Goal: Task Accomplishment & Management: Complete application form

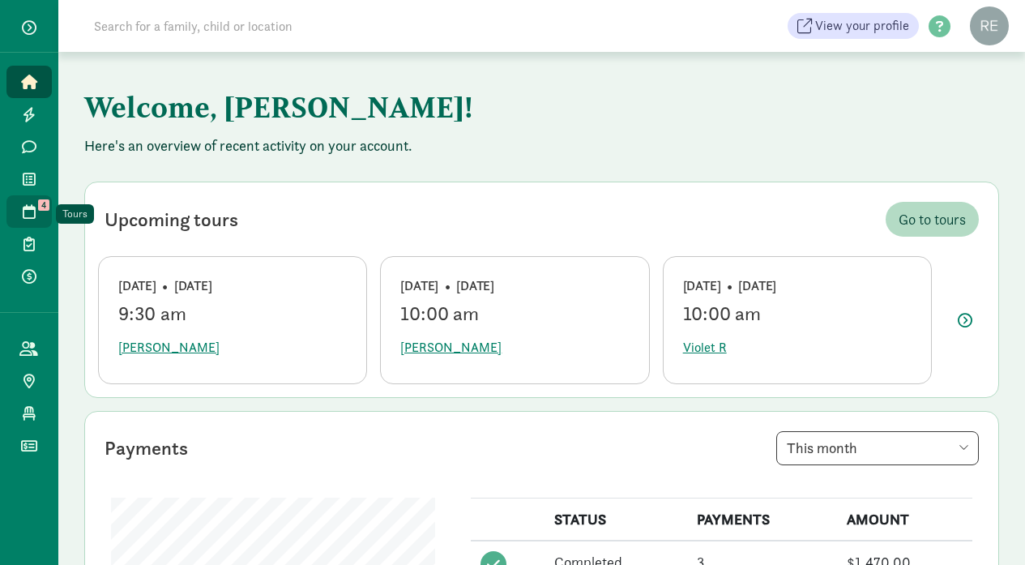
click at [32, 215] on icon at bounding box center [29, 211] width 13 height 15
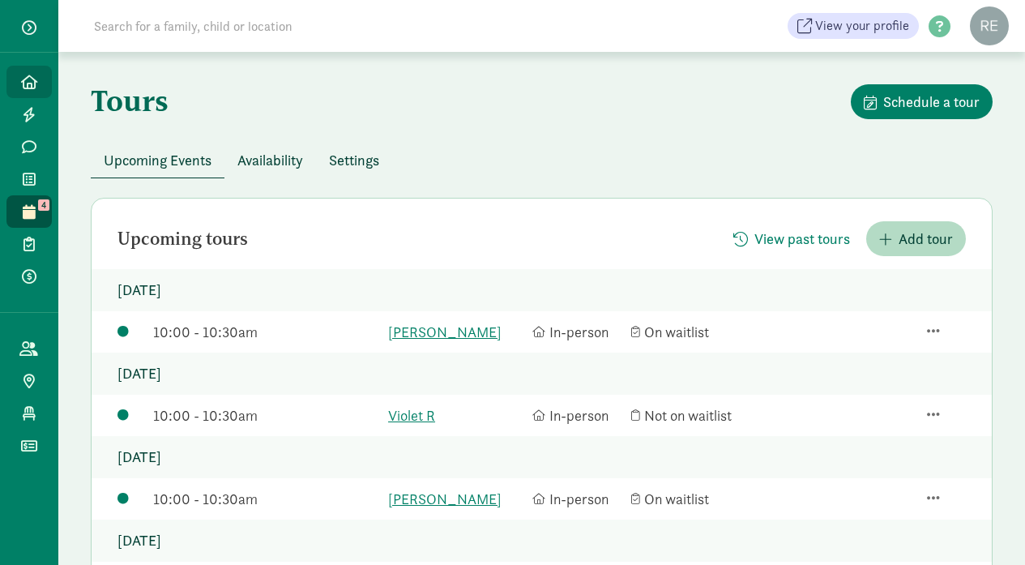
click at [31, 86] on icon at bounding box center [29, 82] width 16 height 15
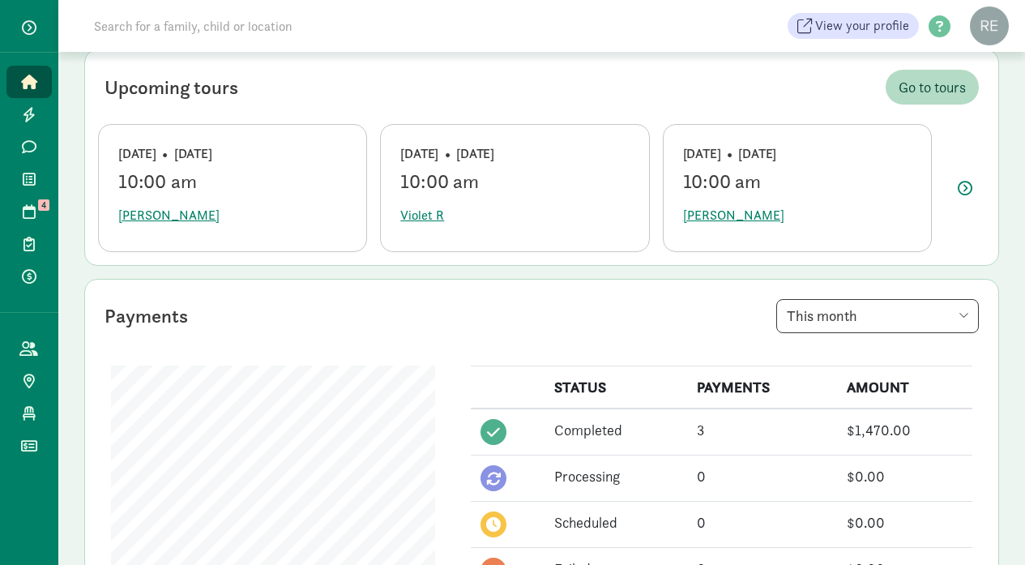
scroll to position [267, 0]
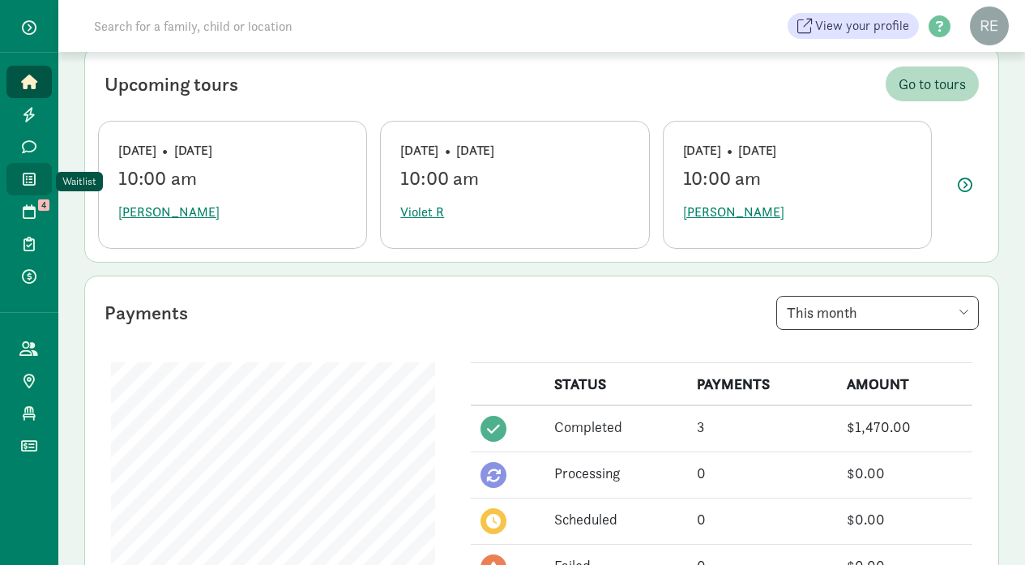
click at [24, 183] on icon at bounding box center [29, 179] width 13 height 15
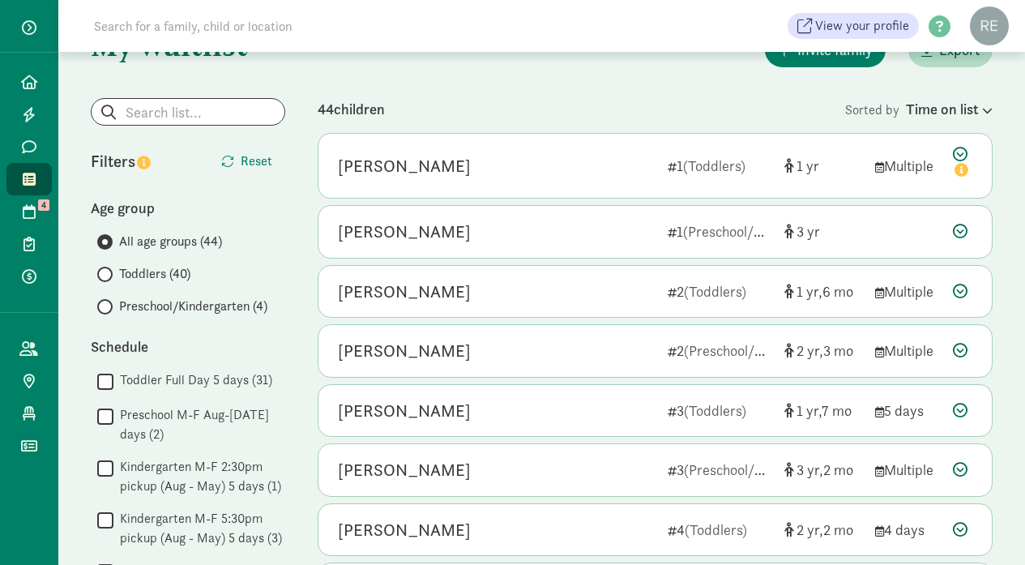
scroll to position [57, 0]
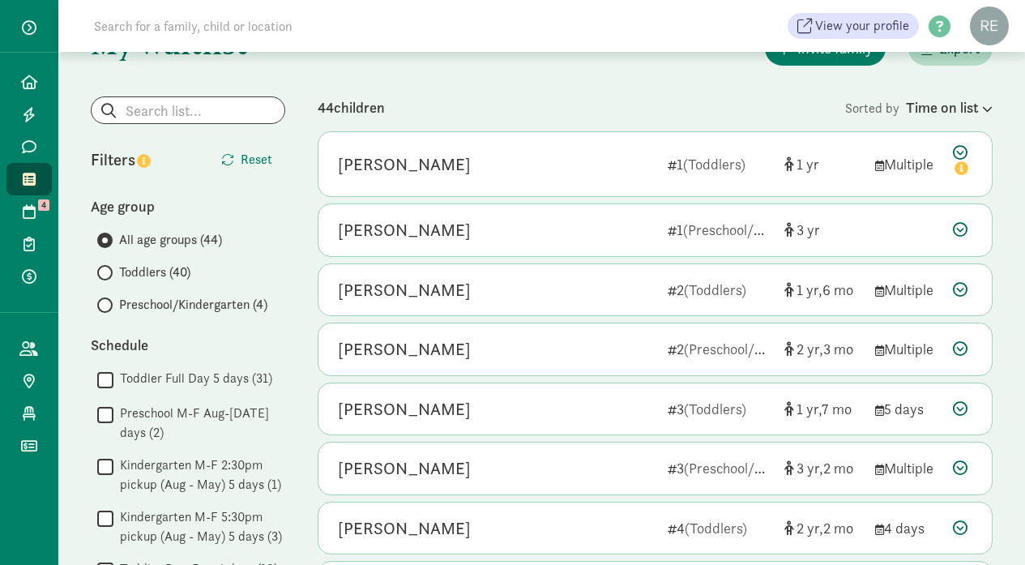
click at [107, 272] on span at bounding box center [104, 272] width 15 height 15
click at [107, 272] on input "Toddlers (40)" at bounding box center [102, 272] width 11 height 11
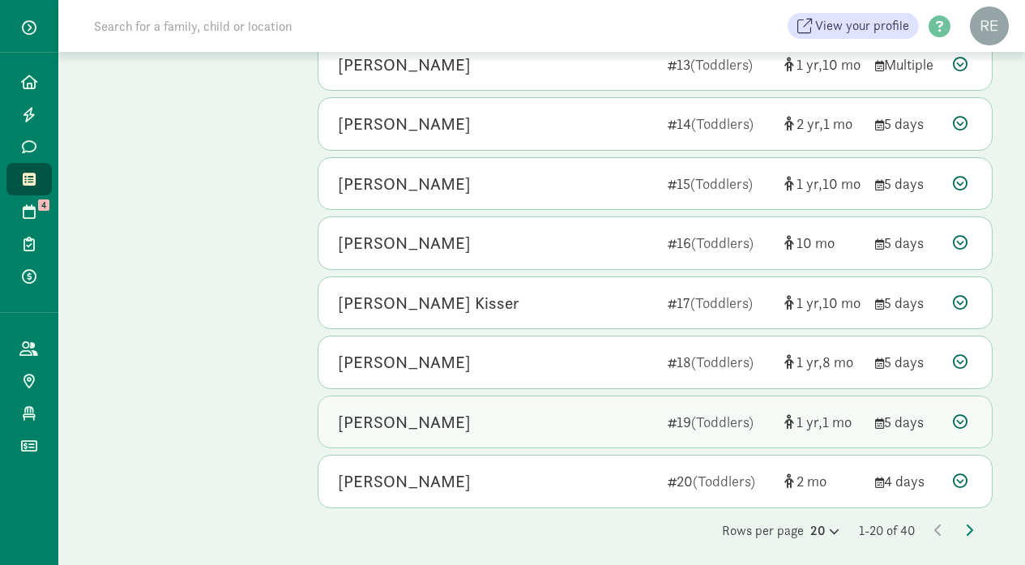
scroll to position [877, 0]
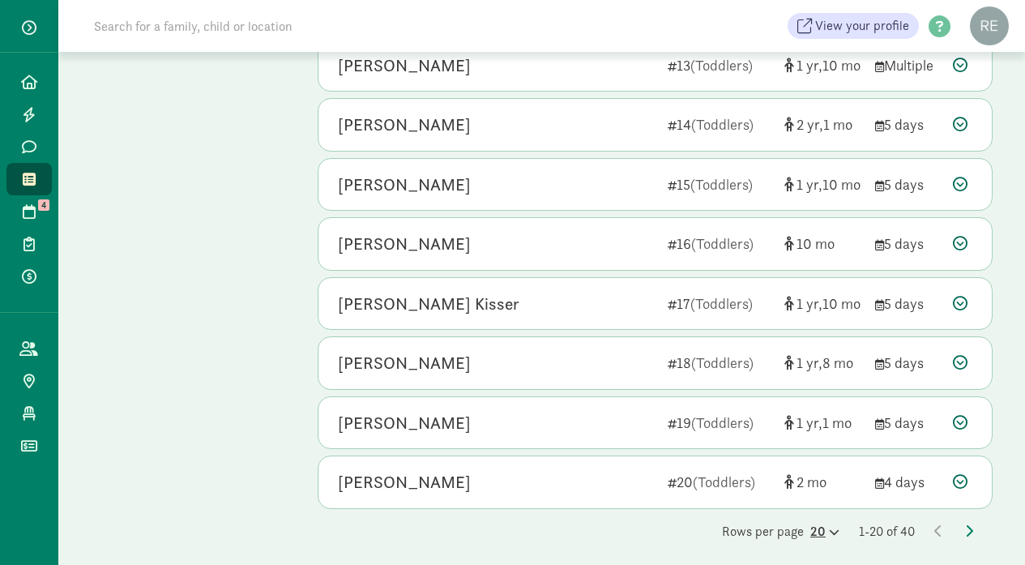
click at [826, 527] on icon at bounding box center [833, 532] width 14 height 11
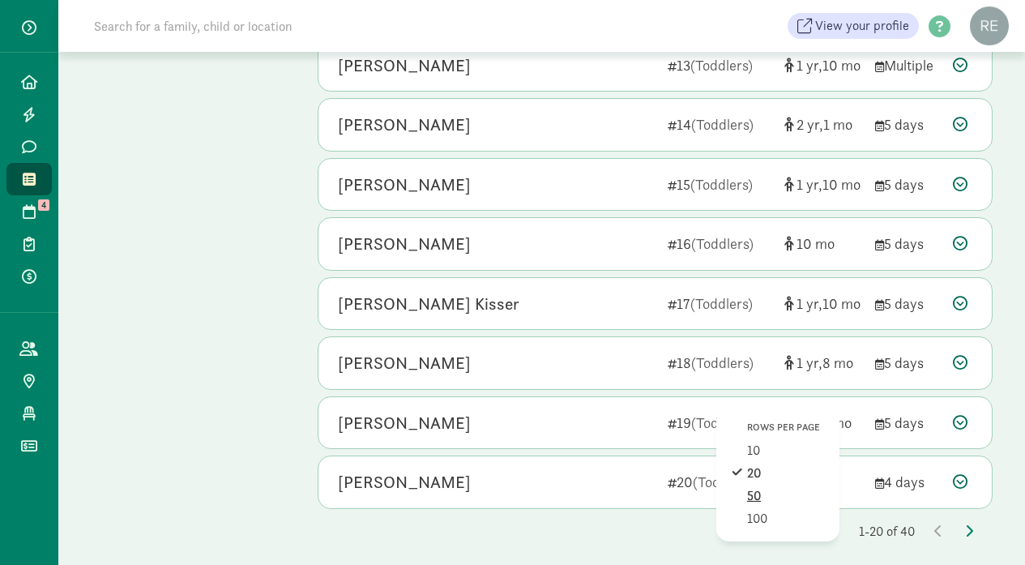
click at [760, 509] on div "50" at bounding box center [785, 518] width 77 height 19
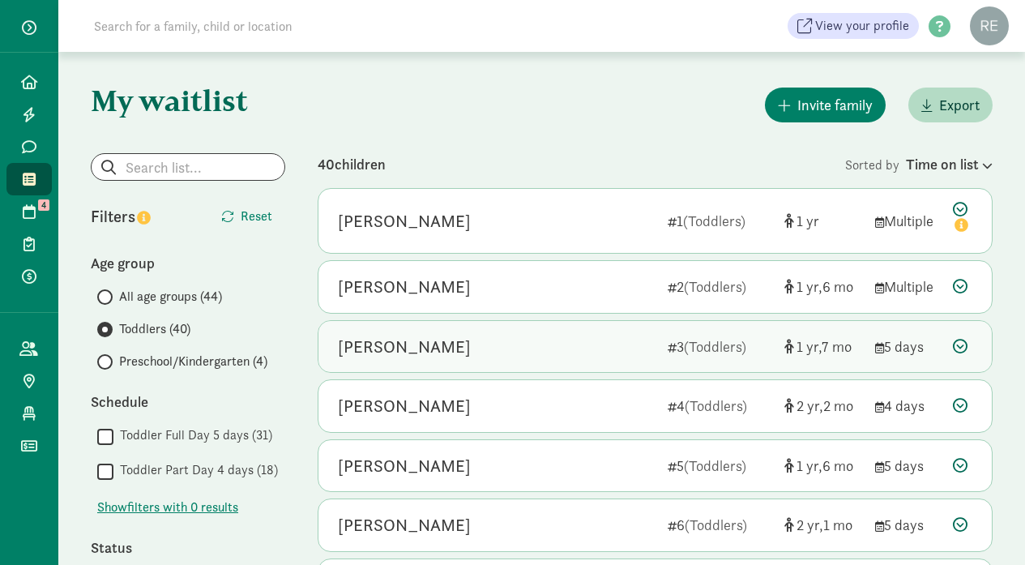
scroll to position [0, 0]
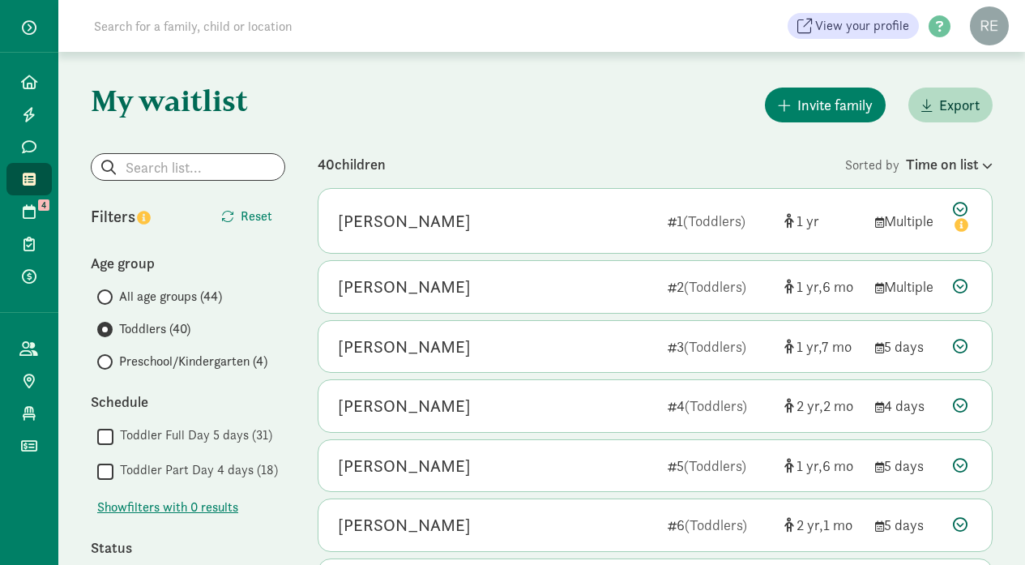
click at [109, 362] on span at bounding box center [104, 361] width 15 height 15
click at [108, 362] on input "Preschool/Kindergarten (4)" at bounding box center [102, 361] width 11 height 11
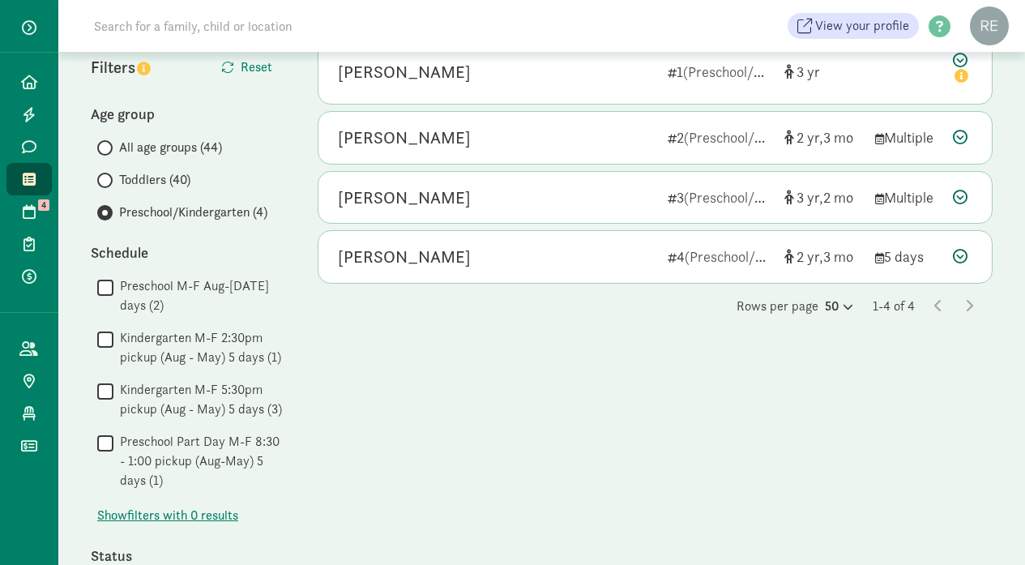
scroll to position [150, 0]
